Goal: Task Accomplishment & Management: Manage account settings

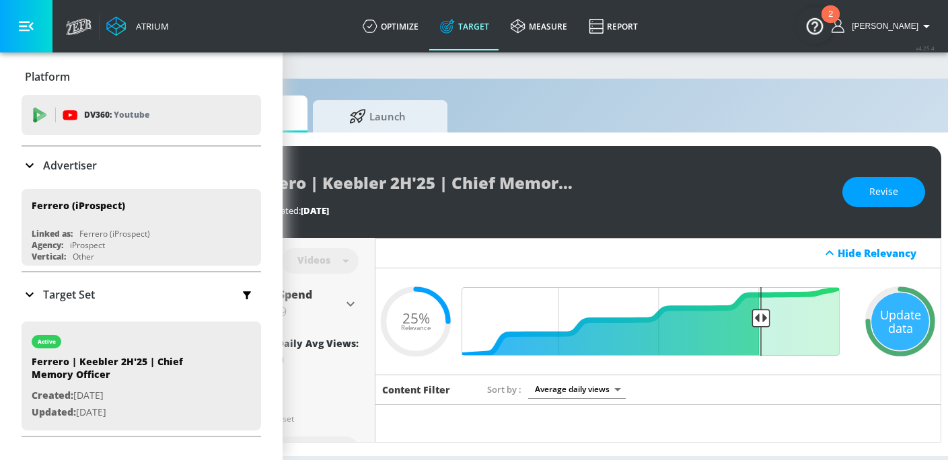
scroll to position [0, 185]
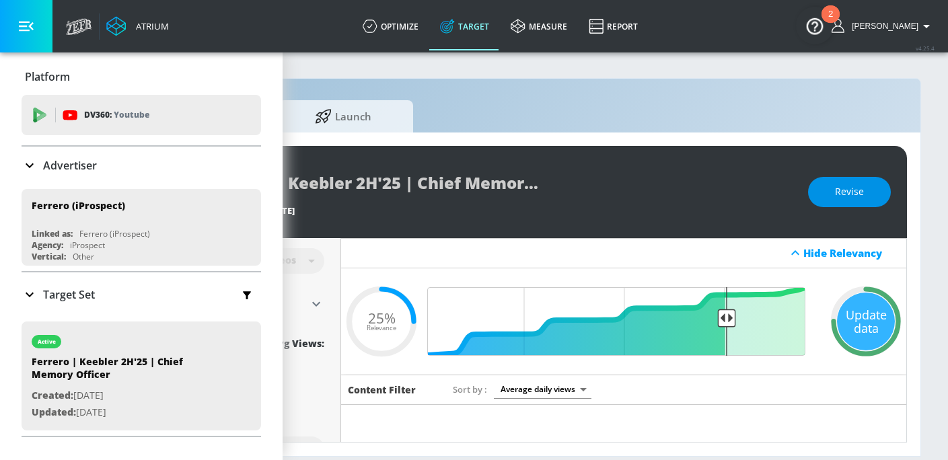
click at [859, 198] on span "Revise" at bounding box center [849, 192] width 29 height 17
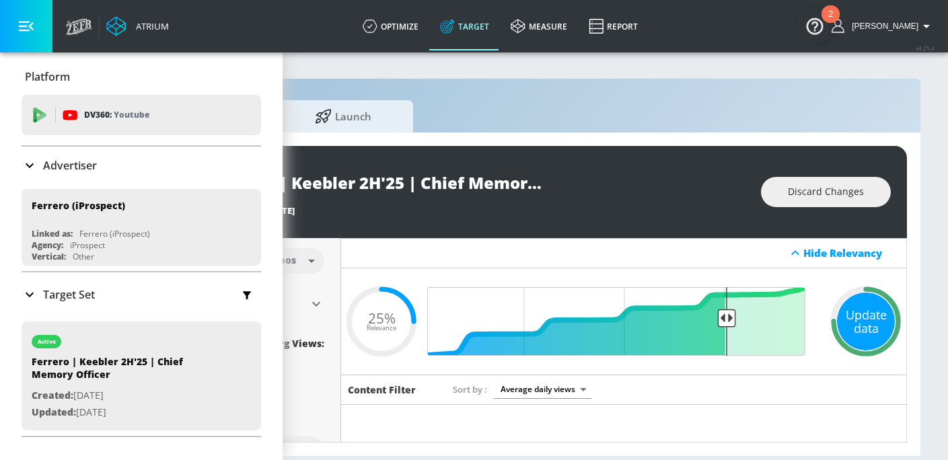
click at [853, 322] on div "Update data" at bounding box center [866, 322] width 58 height 58
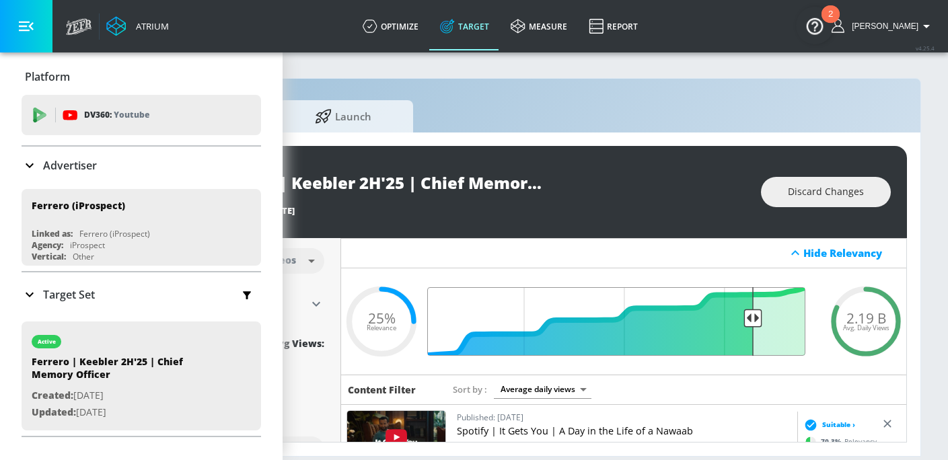
drag, startPoint x: 728, startPoint y: 319, endPoint x: 752, endPoint y: 320, distance: 23.6
click at [752, 320] on input "Final Threshold" at bounding box center [623, 321] width 377 height 69
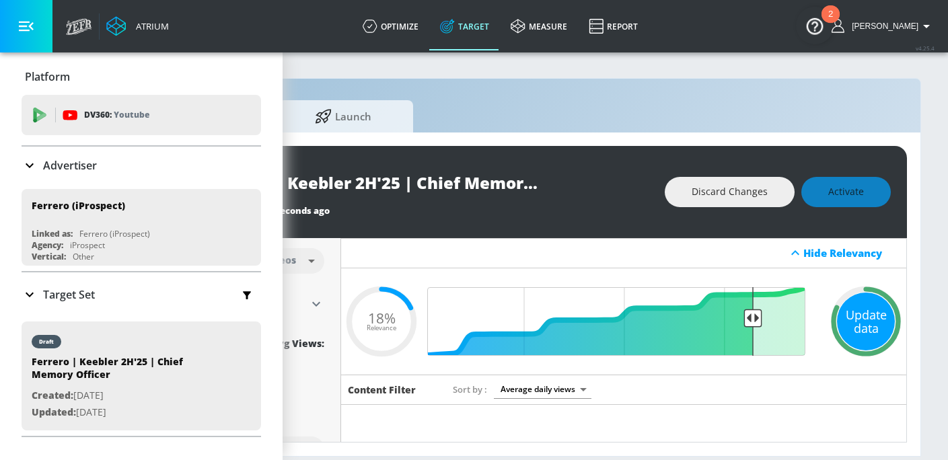
click at [878, 313] on div "Update data" at bounding box center [866, 322] width 58 height 58
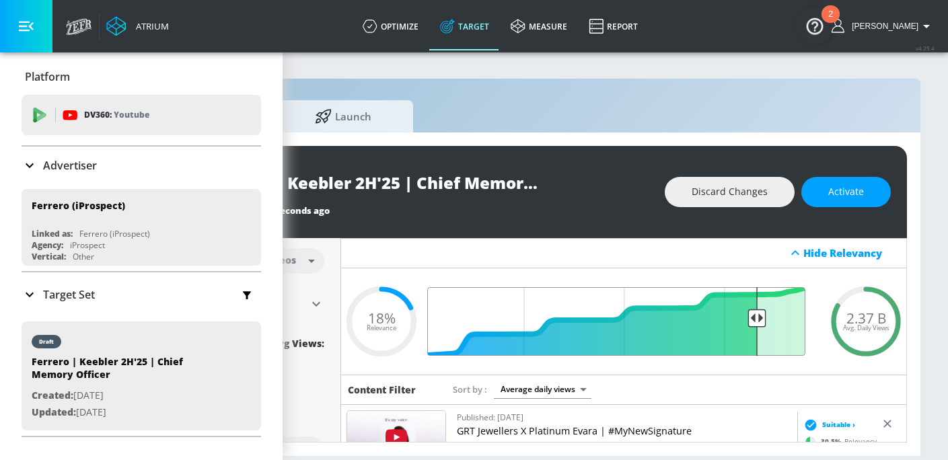
type input "0.17"
click at [756, 316] on input "Final Threshold" at bounding box center [623, 321] width 377 height 69
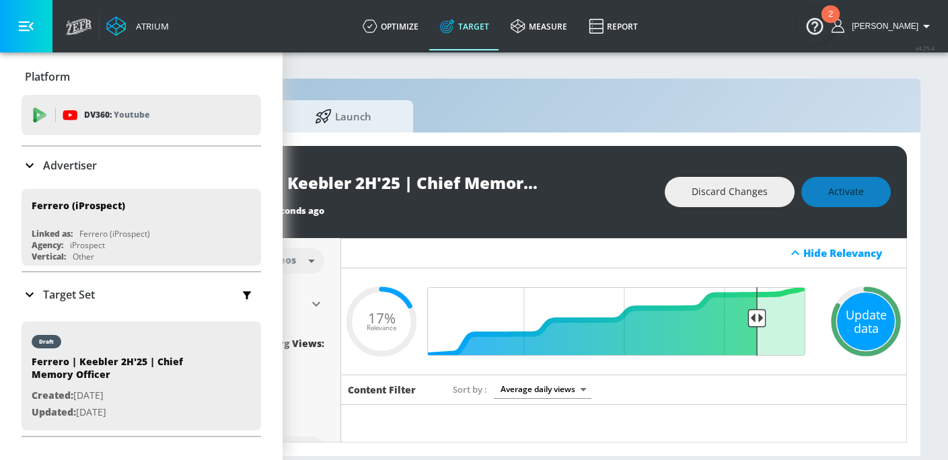
click at [859, 330] on div "Update data" at bounding box center [866, 322] width 58 height 58
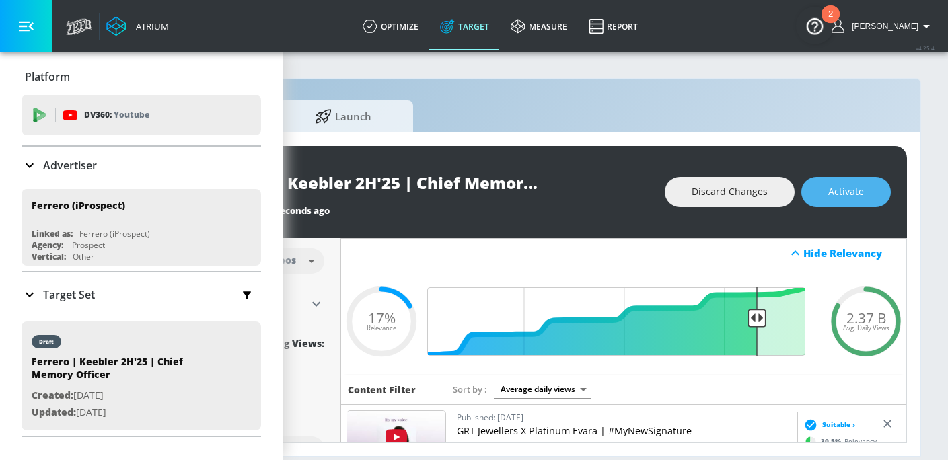
click at [830, 193] on span "Activate" at bounding box center [846, 192] width 36 height 17
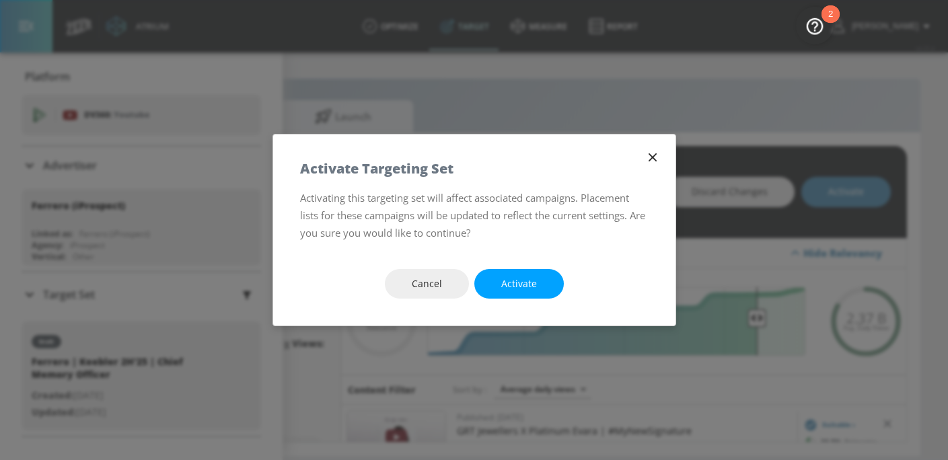
click at [538, 279] on button "Activate" at bounding box center [519, 284] width 90 height 30
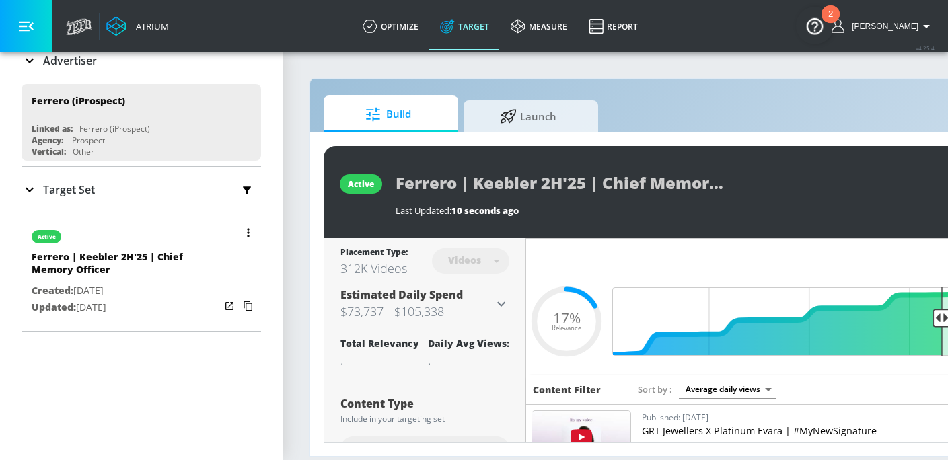
scroll to position [109, 0]
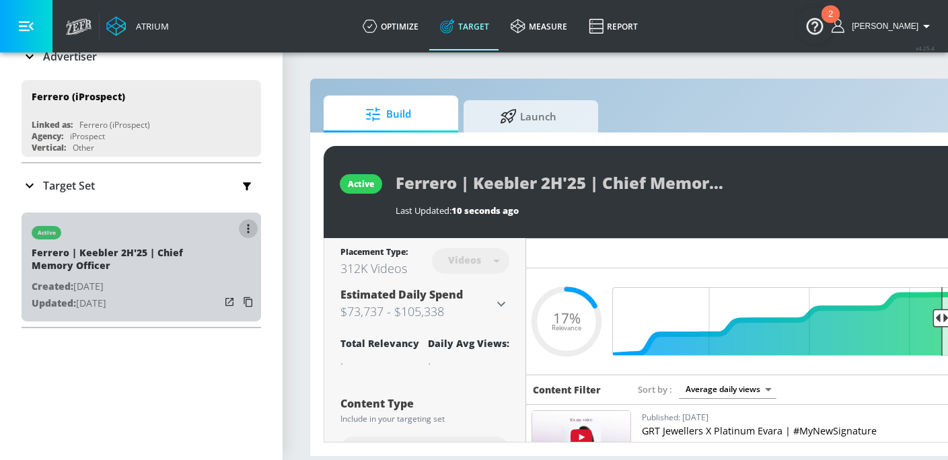
click at [248, 225] on icon "button" at bounding box center [248, 228] width 3 height 9
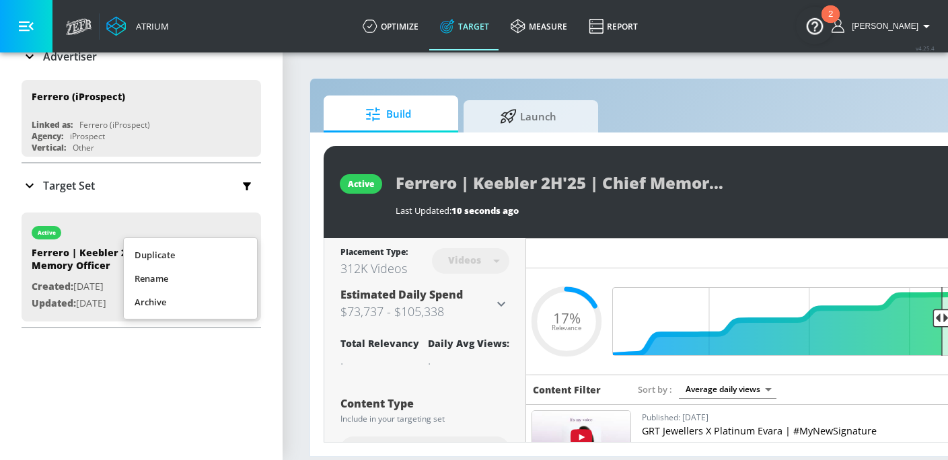
click at [176, 248] on li "Duplicate" at bounding box center [190, 256] width 133 height 24
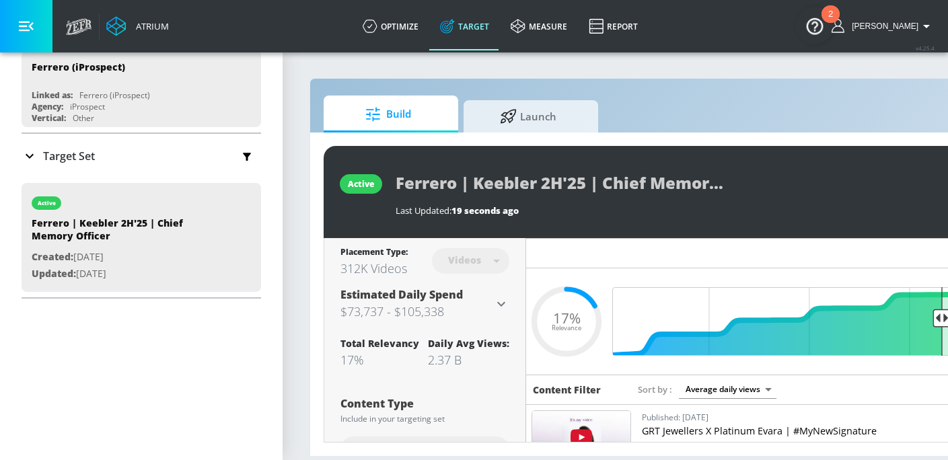
scroll to position [137, 0]
click at [32, 156] on icon at bounding box center [30, 157] width 8 height 5
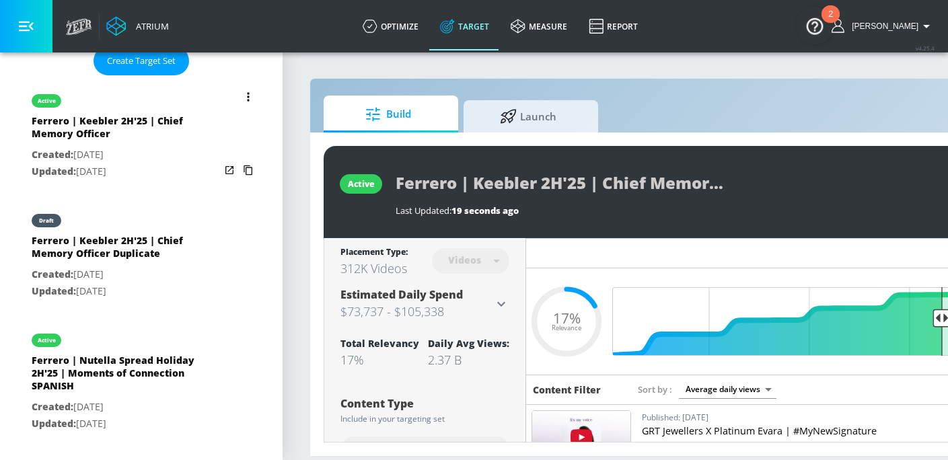
scroll to position [367, 0]
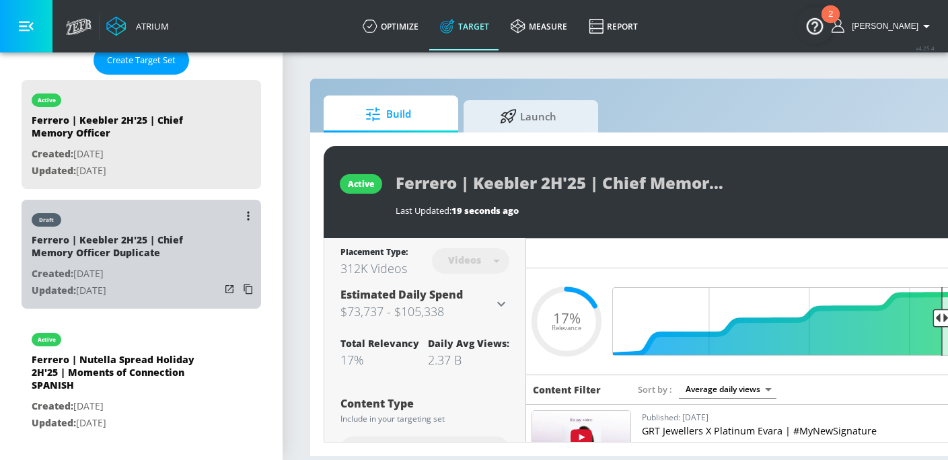
click at [160, 272] on p "Created: [DATE]" at bounding box center [126, 274] width 188 height 17
type input "Ferrero | Keebler 2H'25 | Chief Memory Officer Duplicate"
type input "0.05"
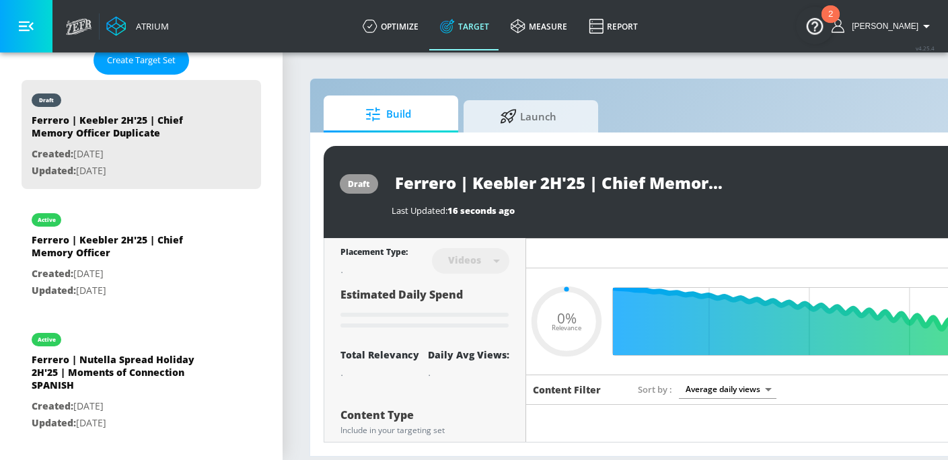
click at [672, 172] on input "Ferrero | Keebler 2H'25 | Chief Memory Officer Duplicate" at bounding box center [560, 183] width 336 height 30
click at [692, 180] on input "Ferrero | Keebler 2H'25 | Chief Memory Officer Duplicate" at bounding box center [560, 183] width 336 height 30
type input "Ferrero | Keebler 2H'25 | Chief Memory Officer"
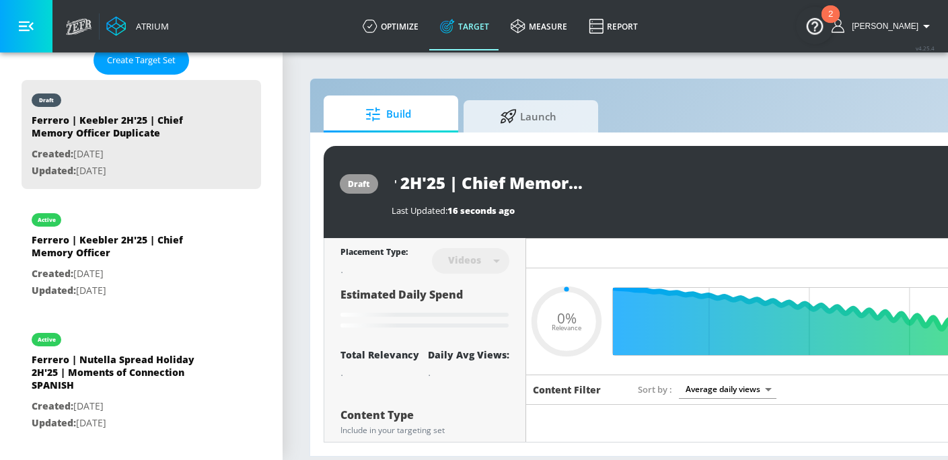
type input "0.05"
type input "Ferrero | Keebler 2H'25 | Chief Memory OfficerC"
type input "0.05"
type input "Ferrero | Keebler 2H'25 | Chief Memory OfficerCT"
type input "0.05"
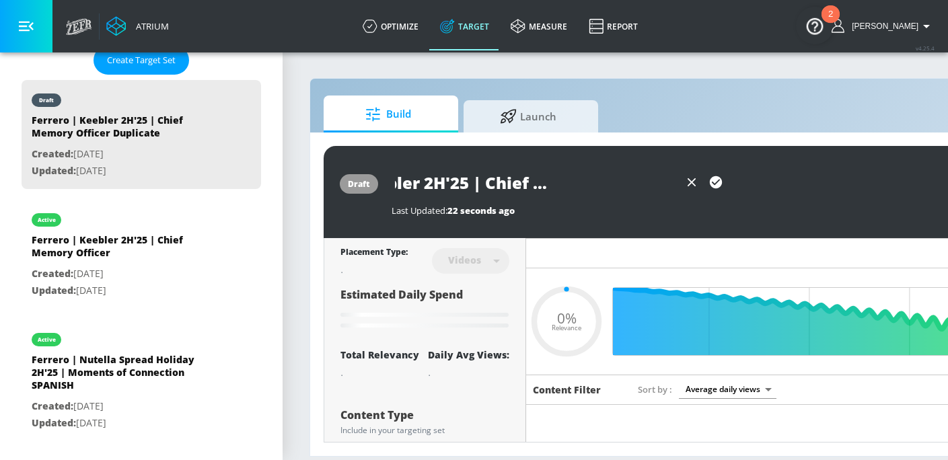
scroll to position [0, 126]
click at [658, 184] on input "Ferrero | Keebler 2H'25 | Chief Memory OfficerCT" at bounding box center [536, 183] width 288 height 30
type input "Ferrero | Keebler 2H'25 | Chief Memory Officer CT"
type input "0.05"
type input "Ferrero | Keebler 2H'25 | Chief Memory Officer CT"
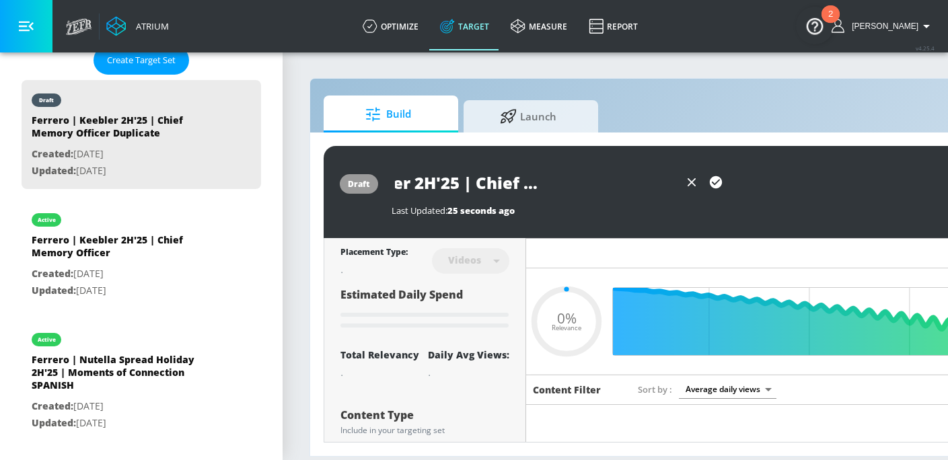
scroll to position [0, 0]
click at [715, 182] on icon "button" at bounding box center [716, 182] width 15 height 15
type input "0.05"
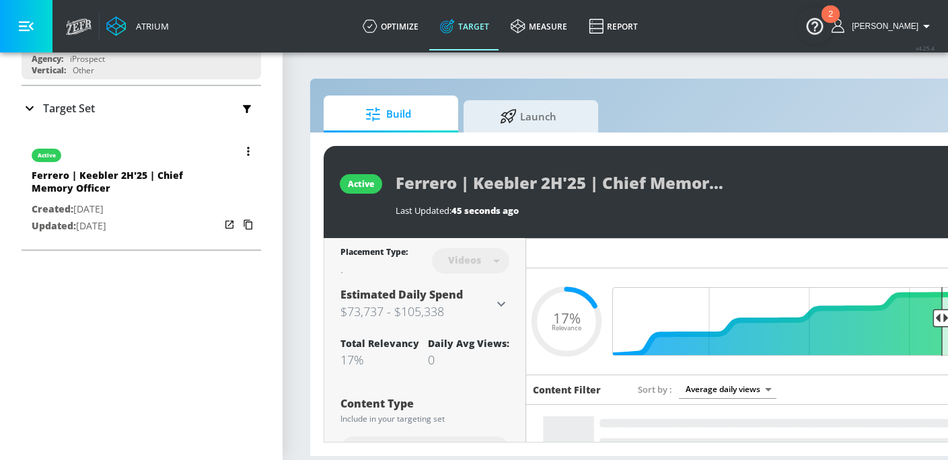
scroll to position [188, 0]
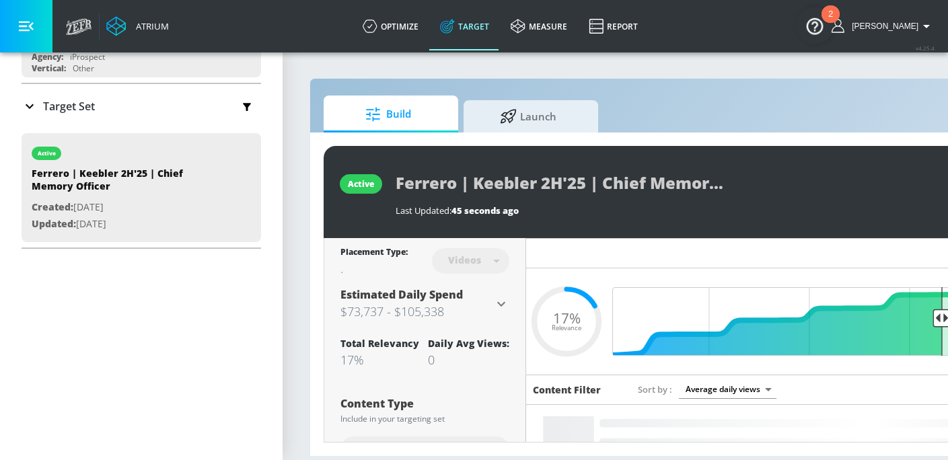
click at [62, 98] on div "Target Set" at bounding box center [58, 106] width 73 height 16
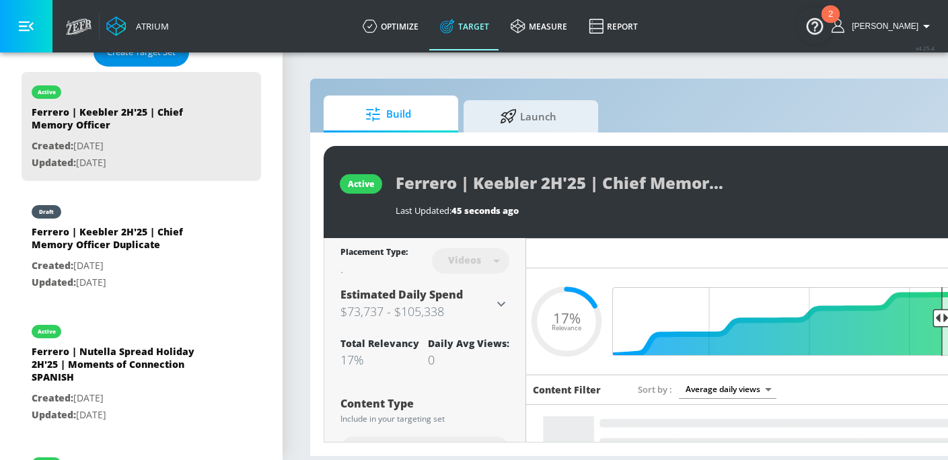
scroll to position [382, 0]
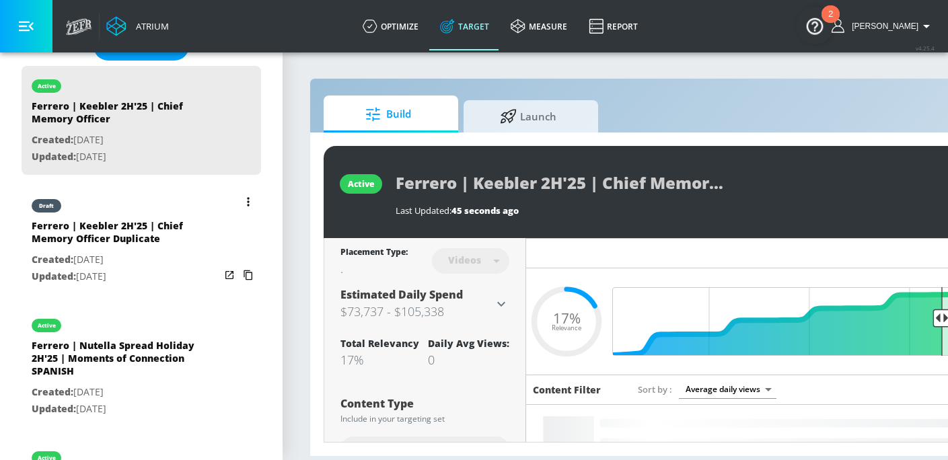
click at [185, 238] on div "Ferrero | Keebler 2H'25 | Chief Memory Officer Duplicate" at bounding box center [126, 235] width 188 height 32
type input "Ferrero | Keebler 2H'25 | Chief Memory Officer Duplicate"
type input "0.05"
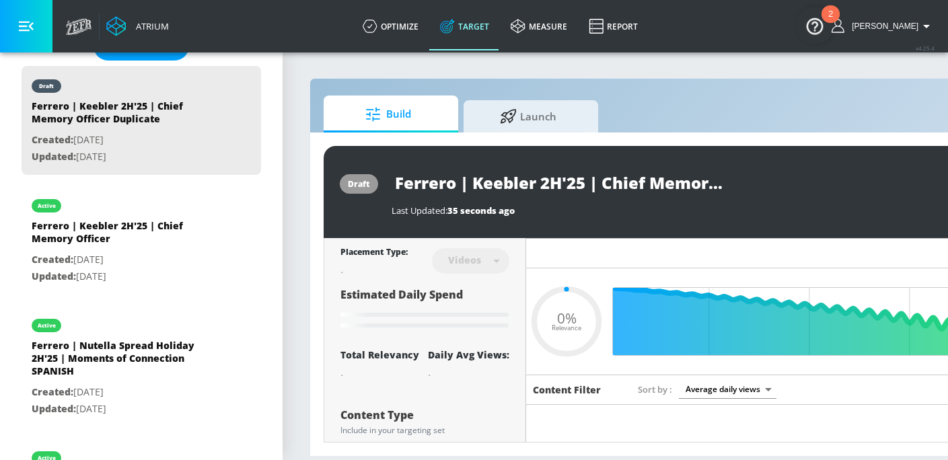
scroll to position [0, 141]
click at [552, 188] on input "Ferrero | Keebler 2H'25 | Chief Memory Officer Duplicate" at bounding box center [560, 183] width 336 height 30
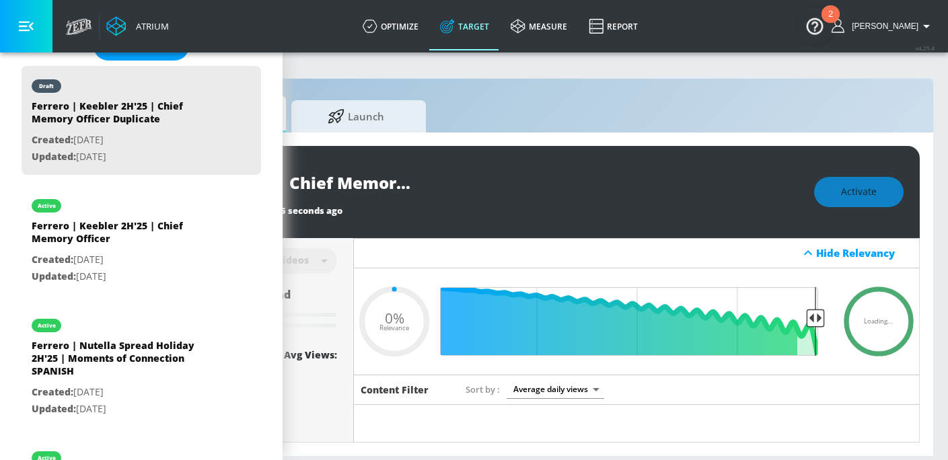
scroll to position [0, 176]
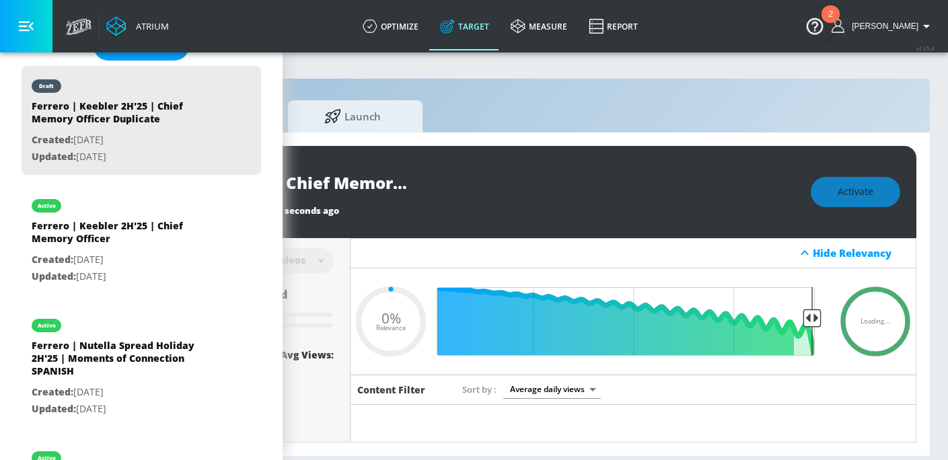
click at [531, 184] on input "Ferrero | Keebler 2H'25 | Chief Memory Officer Duplicate" at bounding box center [384, 183] width 336 height 30
type input "Ferrero | Keebler 2H'25 | Chief Memory Officer C"
type input "0.05"
type input "Ferrero | Keebler 2H'25 | Chief Memory Officer CT"
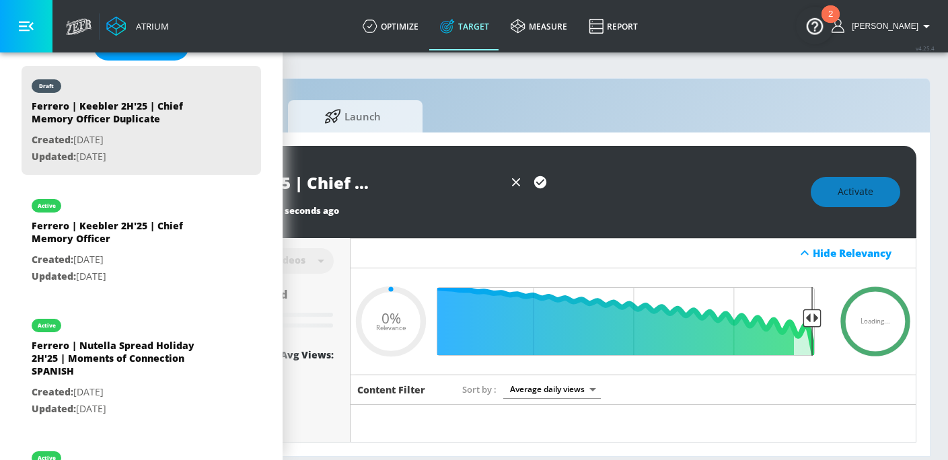
type input "0.05"
type input "Ferrero | Keebler 2H'25 | Chief Memory Officer CT"
click at [536, 183] on icon "button" at bounding box center [540, 182] width 15 height 15
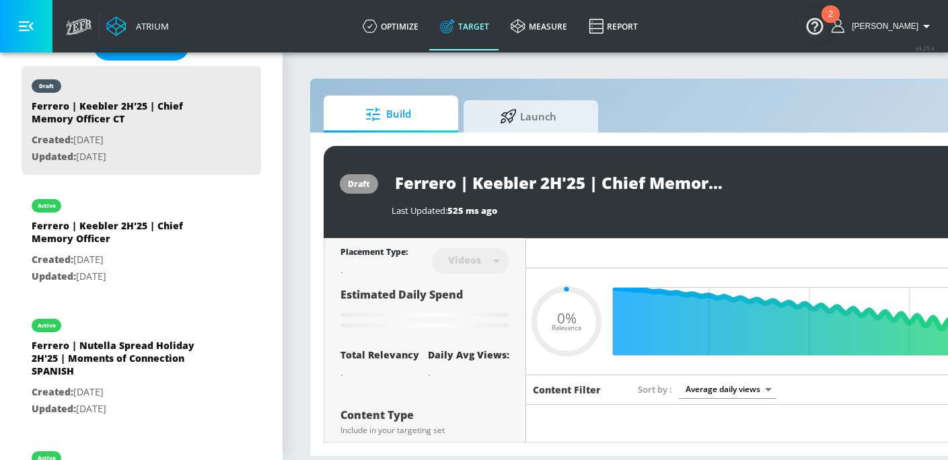
type input "0.17"
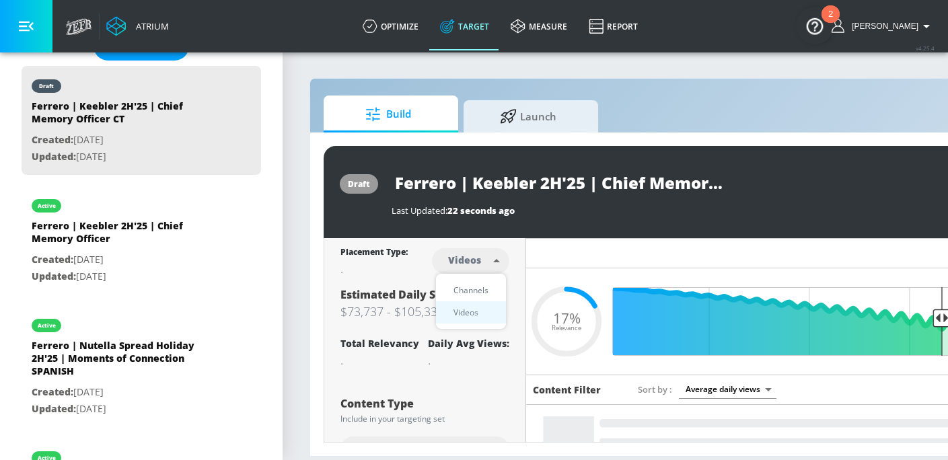
click at [474, 264] on body "Atrium optimize Target measure Report optimize Target measure Report v 4.25.4 B…" at bounding box center [474, 230] width 948 height 460
click at [471, 287] on div "Channels" at bounding box center [471, 290] width 48 height 14
type input "channels"
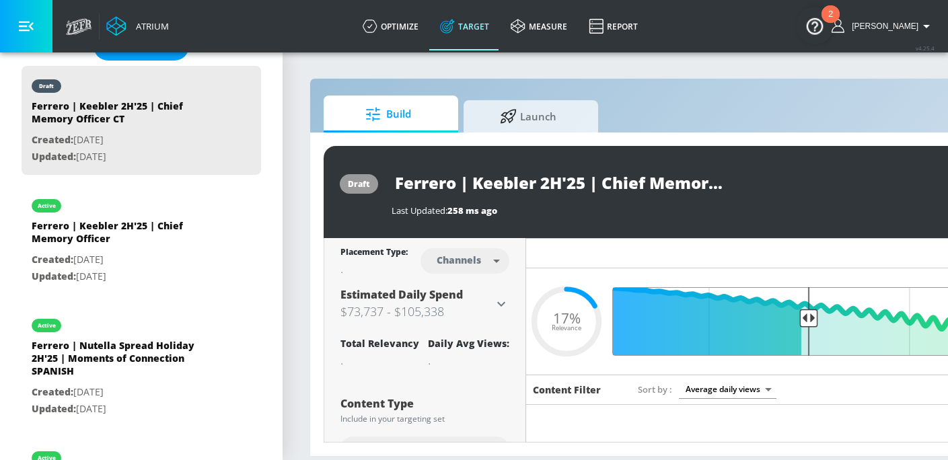
drag, startPoint x: 944, startPoint y: 315, endPoint x: 808, endPoint y: 322, distance: 136.1
type input "0.52"
click at [808, 323] on input "Final Threshold" at bounding box center [809, 321] width 377 height 69
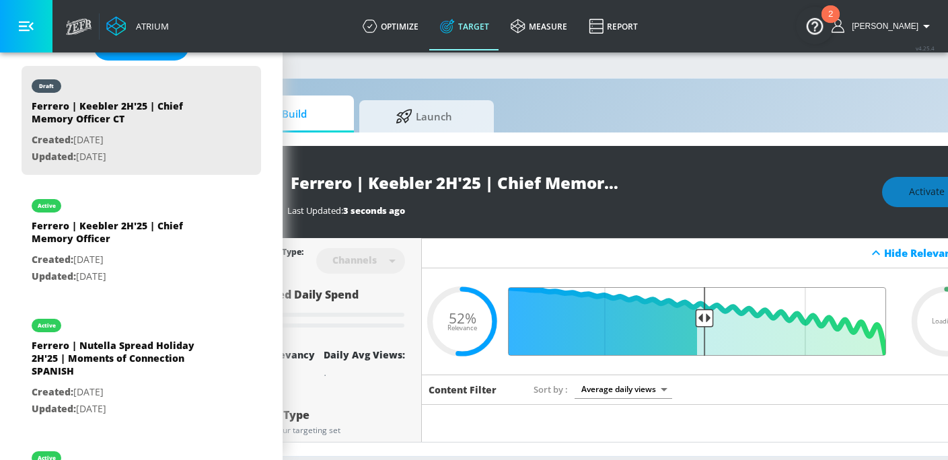
scroll to position [0, 185]
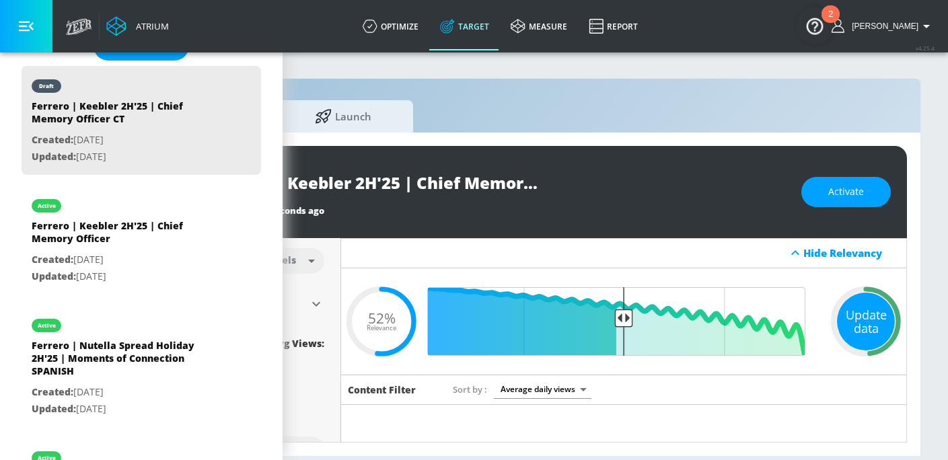
click at [880, 316] on div "Update data" at bounding box center [866, 322] width 58 height 58
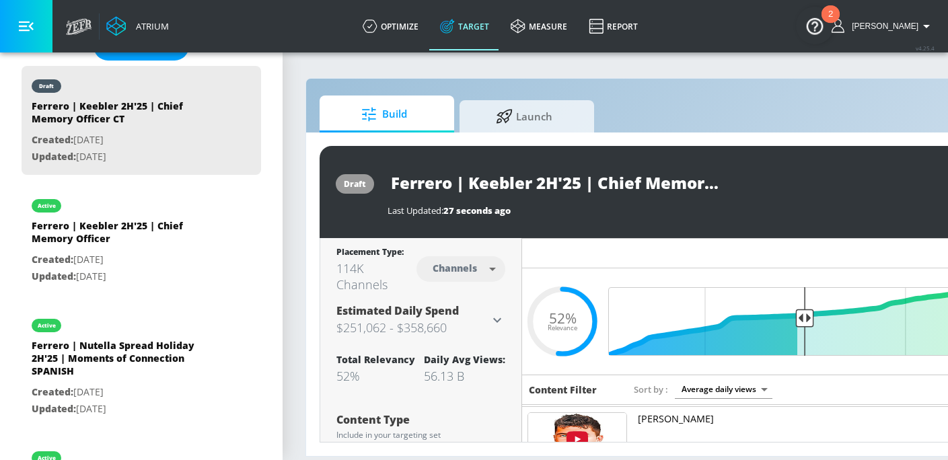
scroll to position [0, 0]
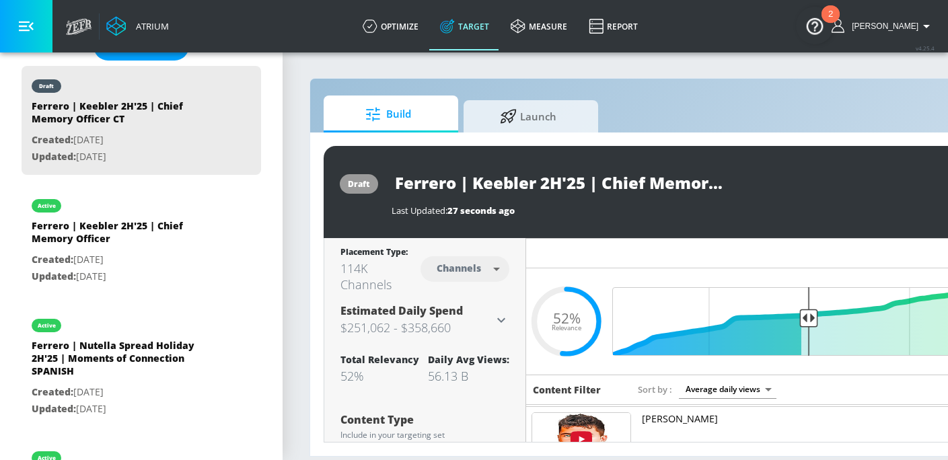
drag, startPoint x: 390, startPoint y: 187, endPoint x: 719, endPoint y: 207, distance: 329.7
click at [719, 207] on div "draft Ferrero | Keebler 2H'25 | Chief Memory Officer CT Last Updated: 27 second…" at bounding box center [708, 192] width 769 height 92
copy div "Last Updated: 27 seconds ago"
click at [750, 217] on div "draft Ferrero | Keebler 2H'25 | Chief Memory Officer CT Last Updated: 27 second…" at bounding box center [708, 192] width 769 height 92
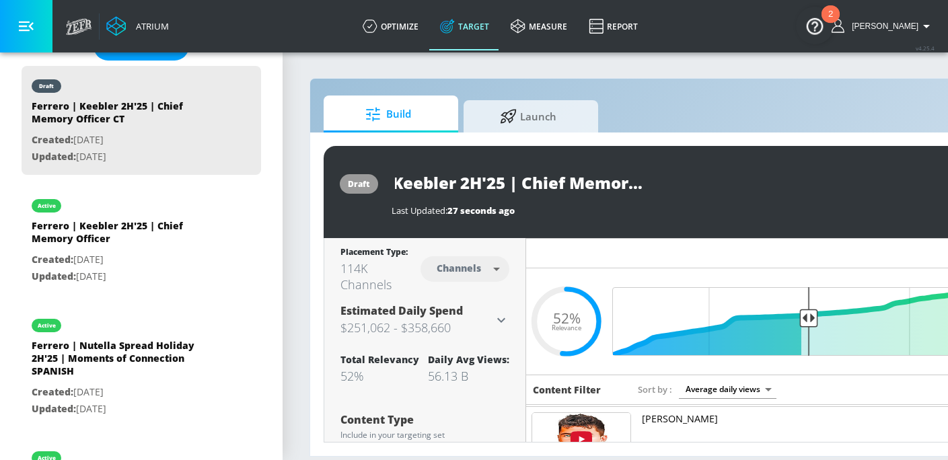
drag, startPoint x: 396, startPoint y: 182, endPoint x: 798, endPoint y: 207, distance: 402.5
click at [798, 207] on div "Ferrero | Keebler 2H'25 | Chief Memory Officer CT Last Updated: 27 seconds ago" at bounding box center [682, 192] width 581 height 49
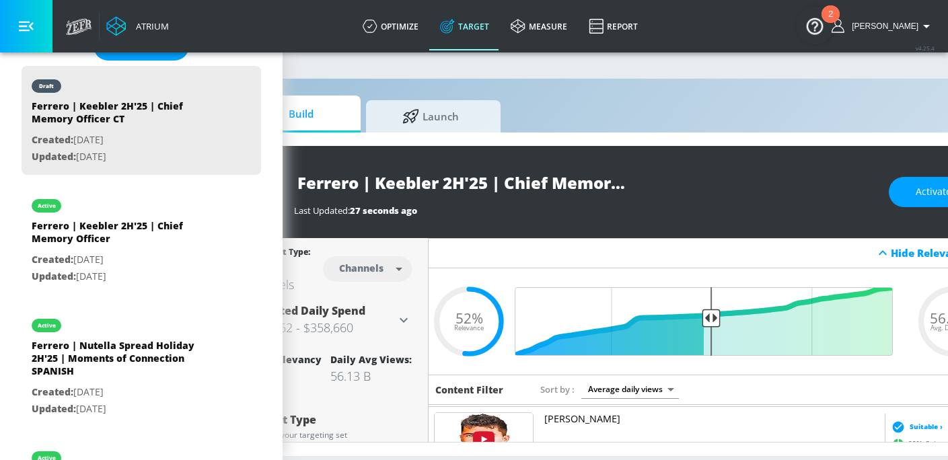
scroll to position [0, 185]
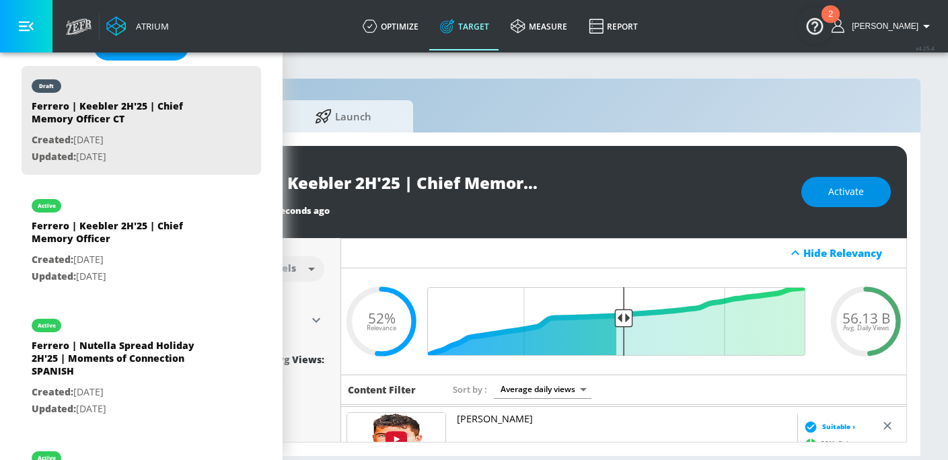
click at [823, 203] on button "Activate" at bounding box center [847, 192] width 90 height 30
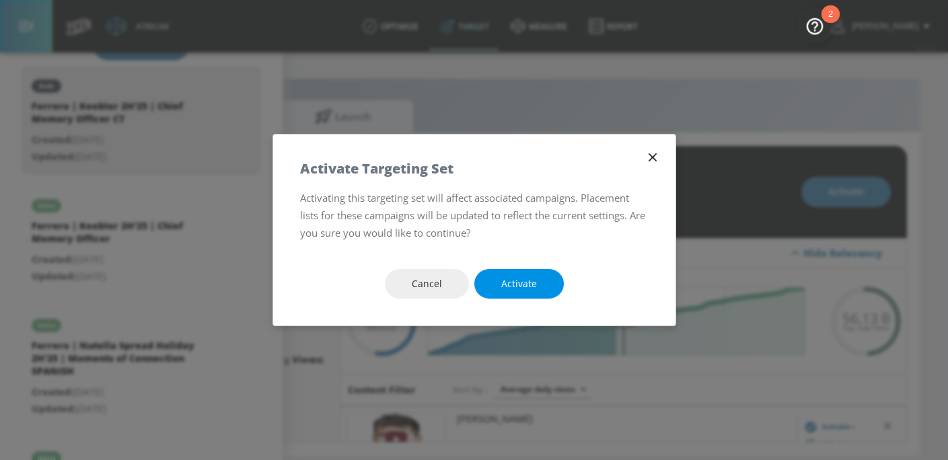
click at [515, 289] on span "Activate" at bounding box center [519, 284] width 36 height 17
